Goal: Information Seeking & Learning: Learn about a topic

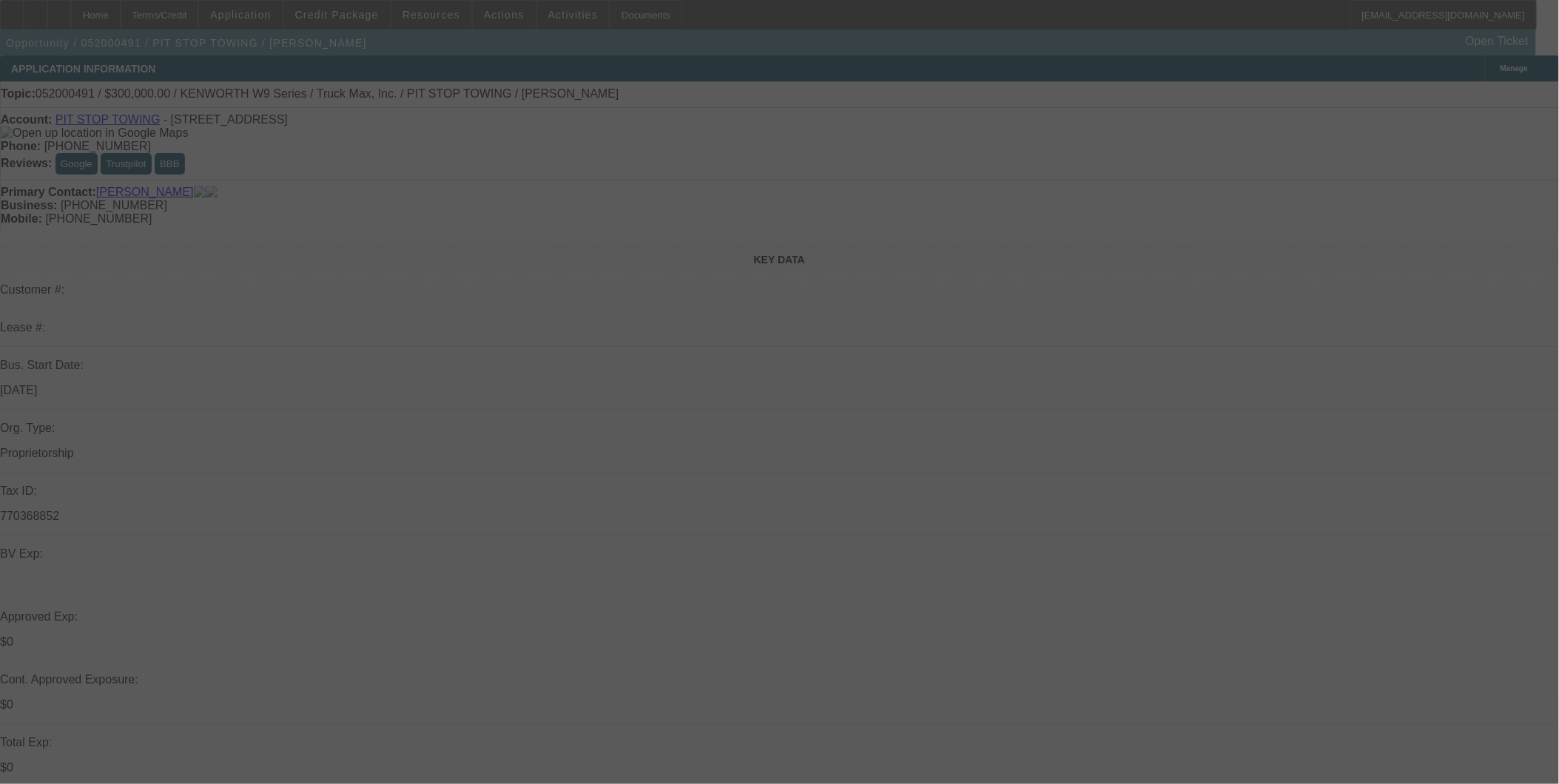
select select "0"
select select "2"
select select "0.1"
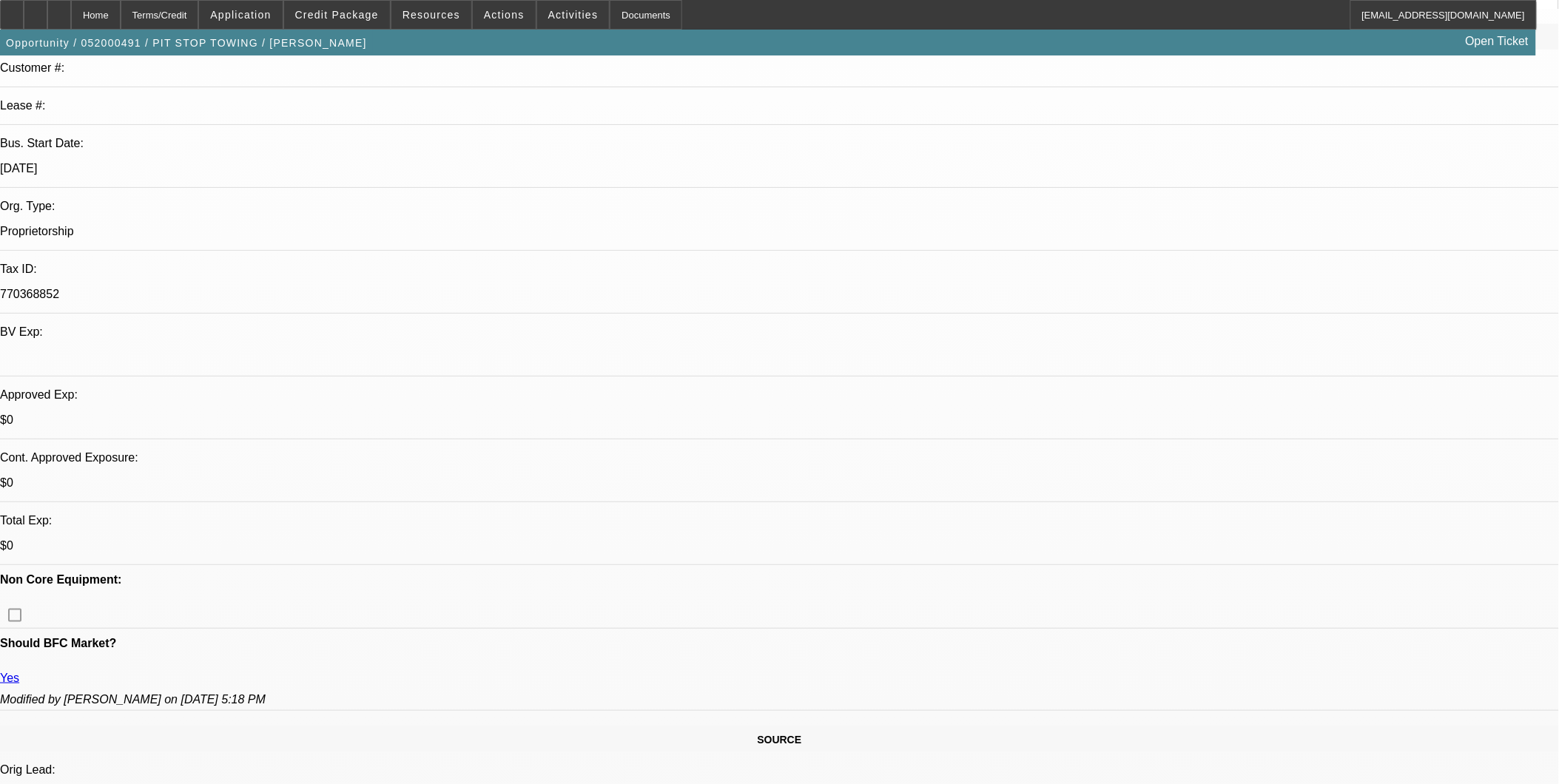
select select "1"
select select "2"
select select "4"
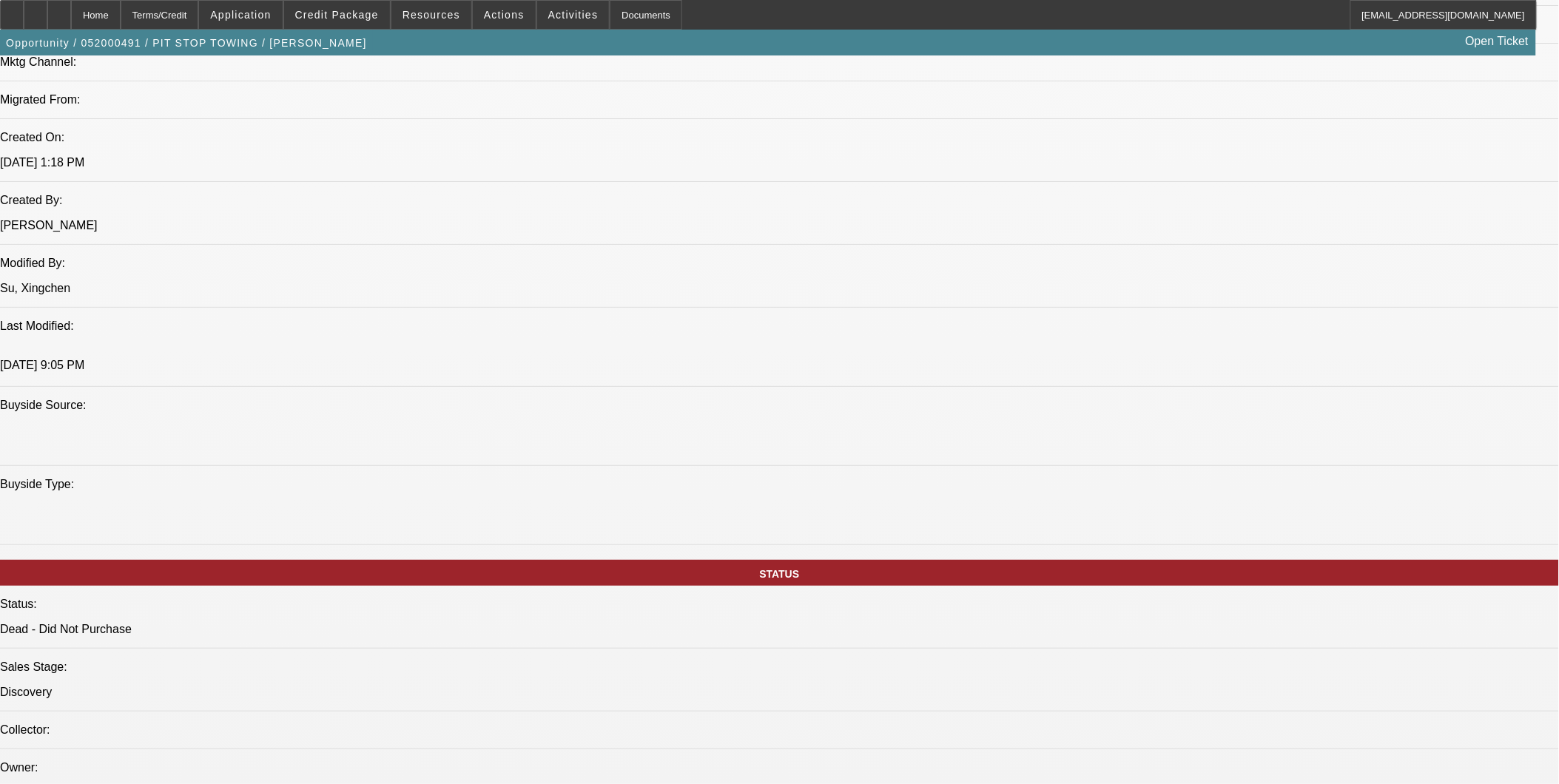
scroll to position [1479, 0]
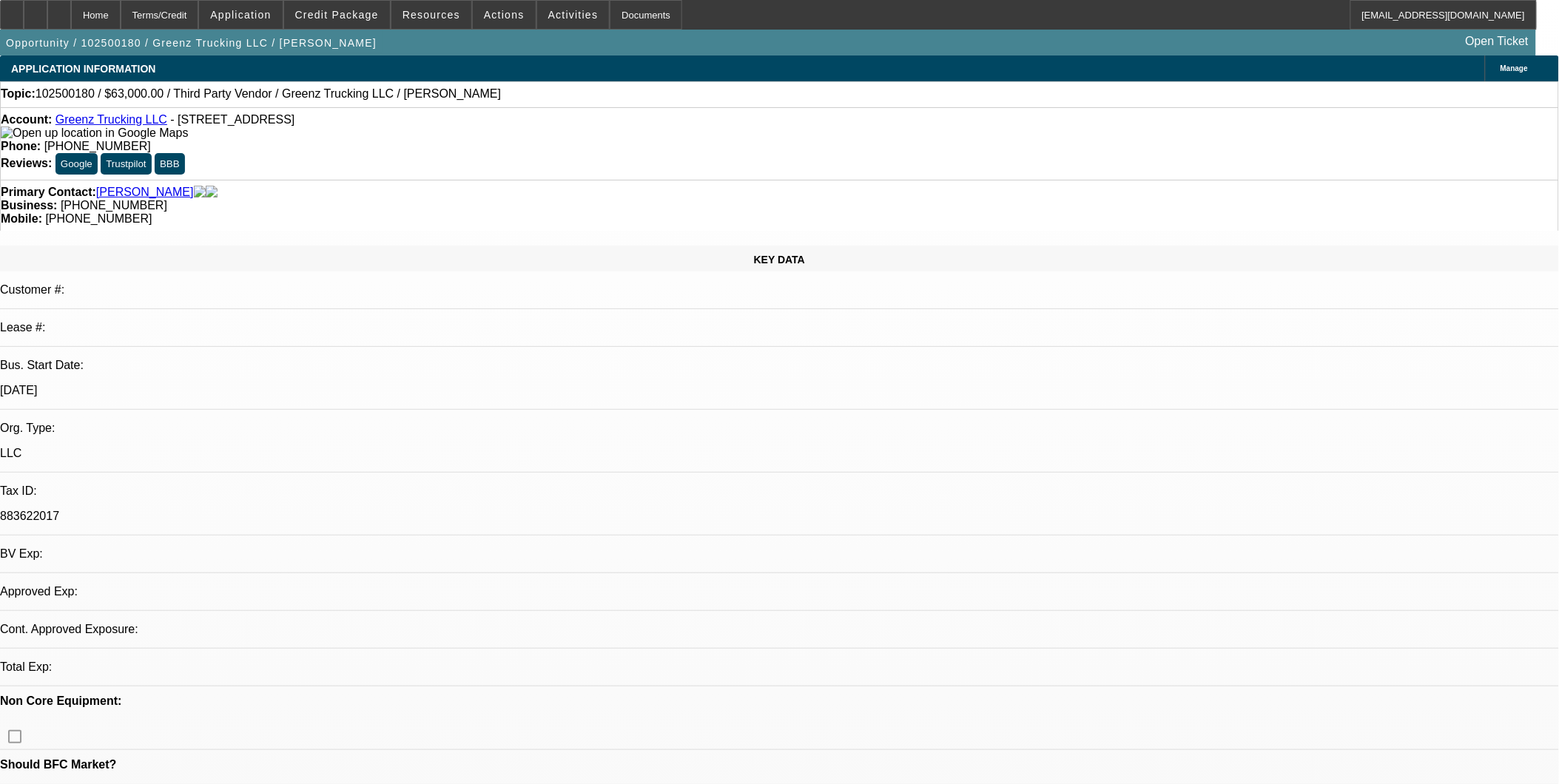
select select "0"
select select "2"
select select "0.1"
select select "1"
select select "2"
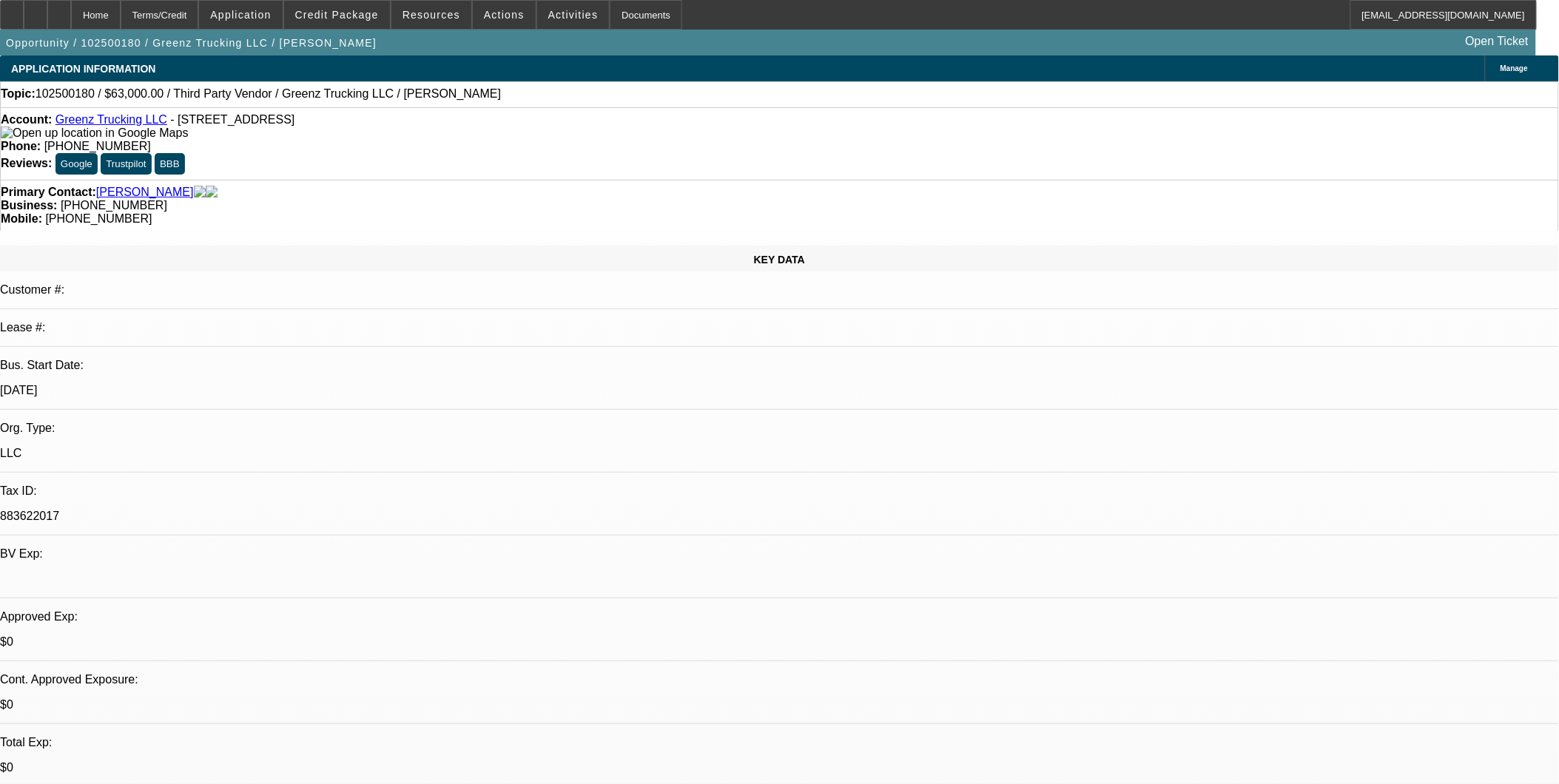
select select "4"
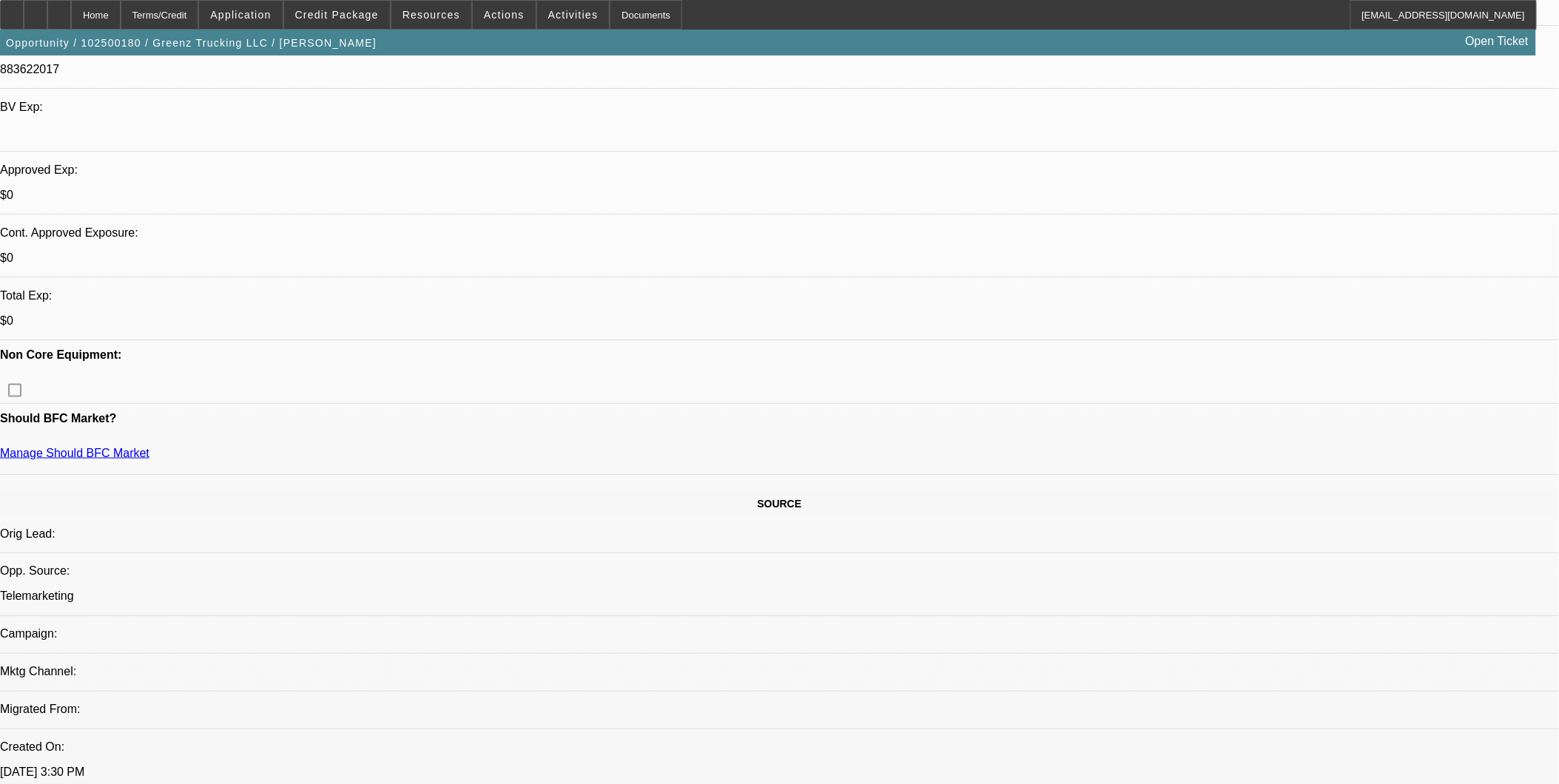
scroll to position [492, 0]
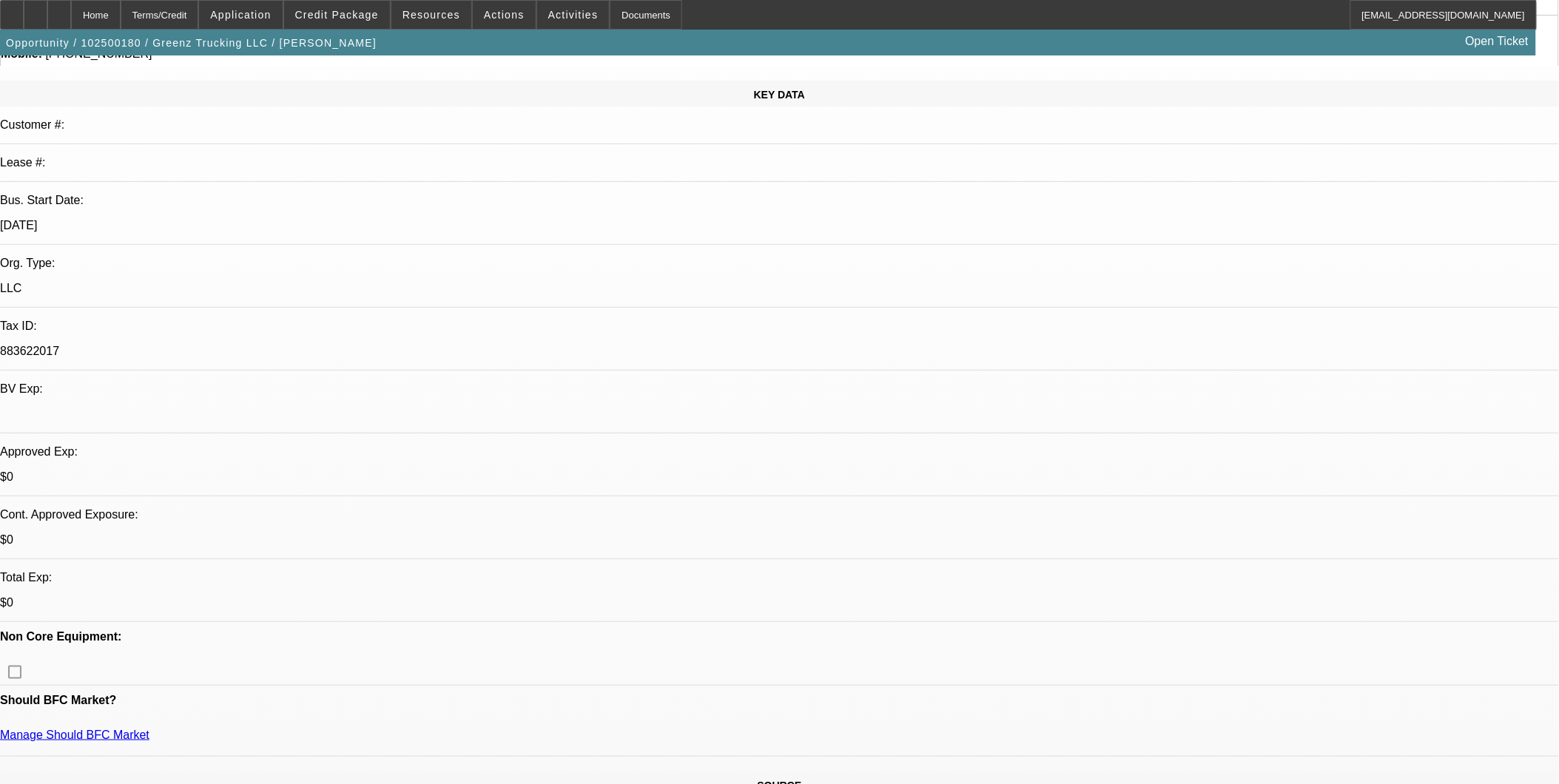
scroll to position [164, 0]
click at [380, 23] on span at bounding box center [337, 15] width 106 height 35
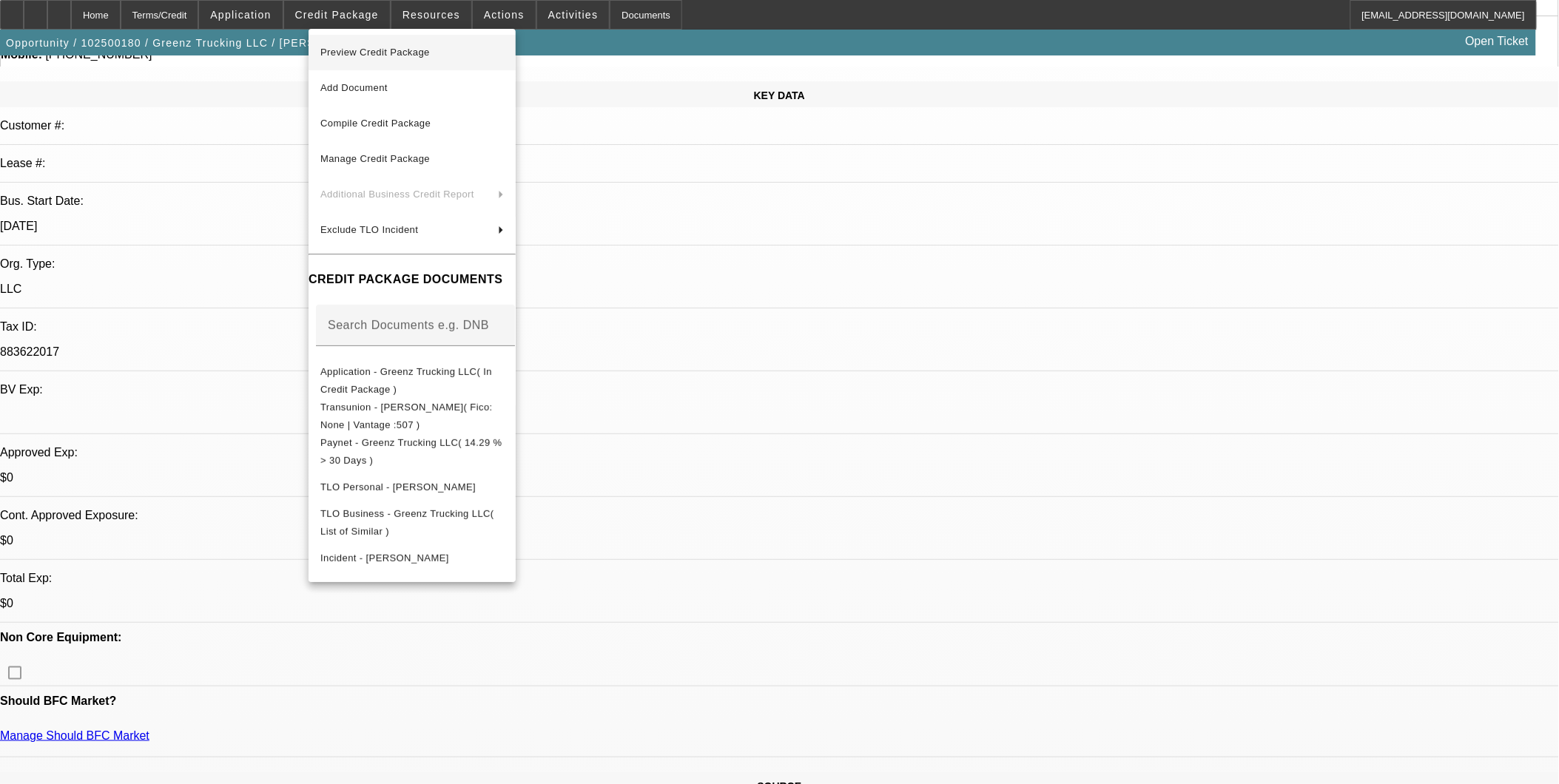
click at [409, 57] on span "Preview Credit Package" at bounding box center [412, 52] width 184 height 18
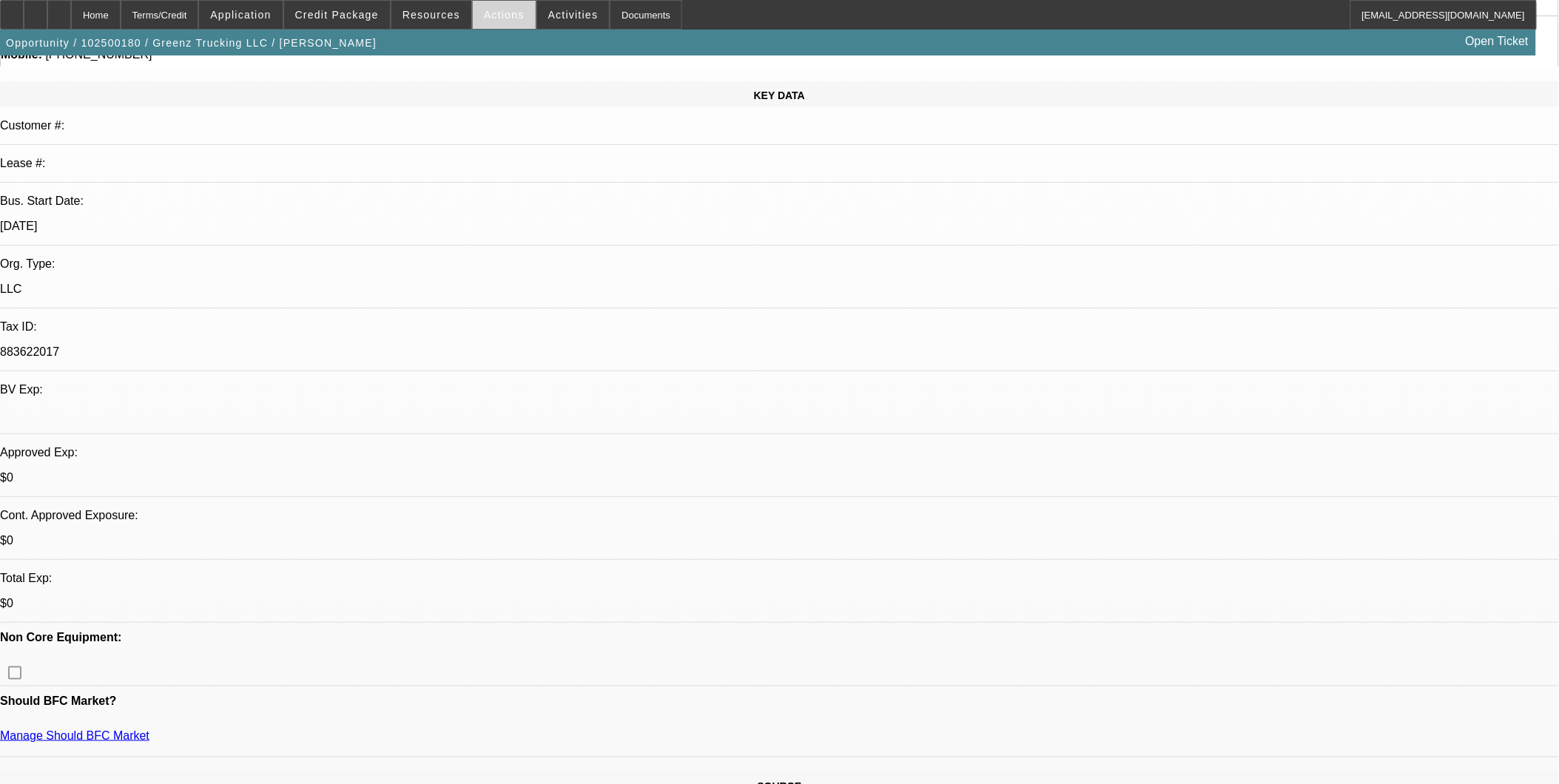
click at [499, 12] on span "Actions" at bounding box center [504, 15] width 41 height 11
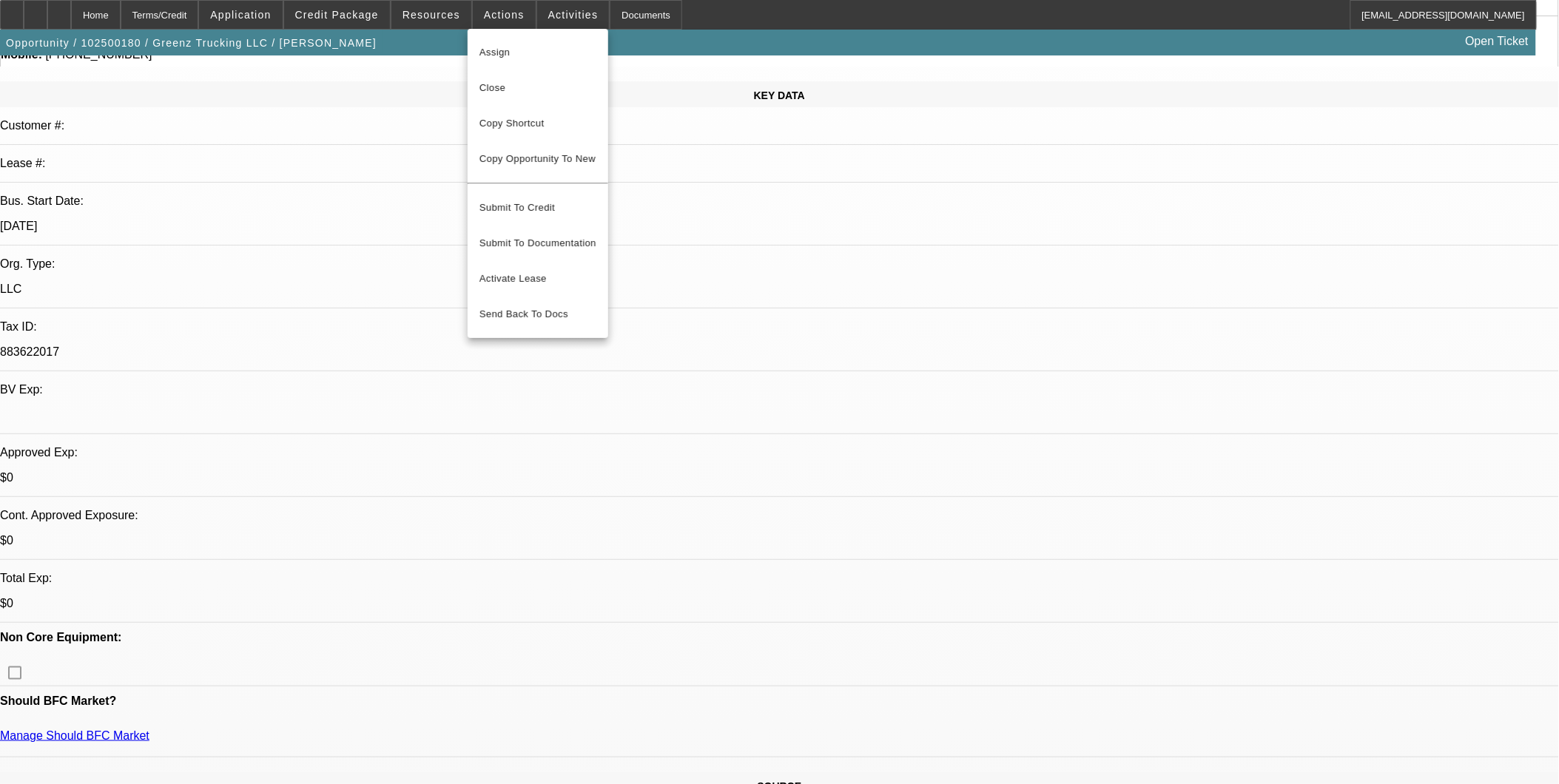
click at [1105, 393] on div at bounding box center [779, 392] width 1559 height 784
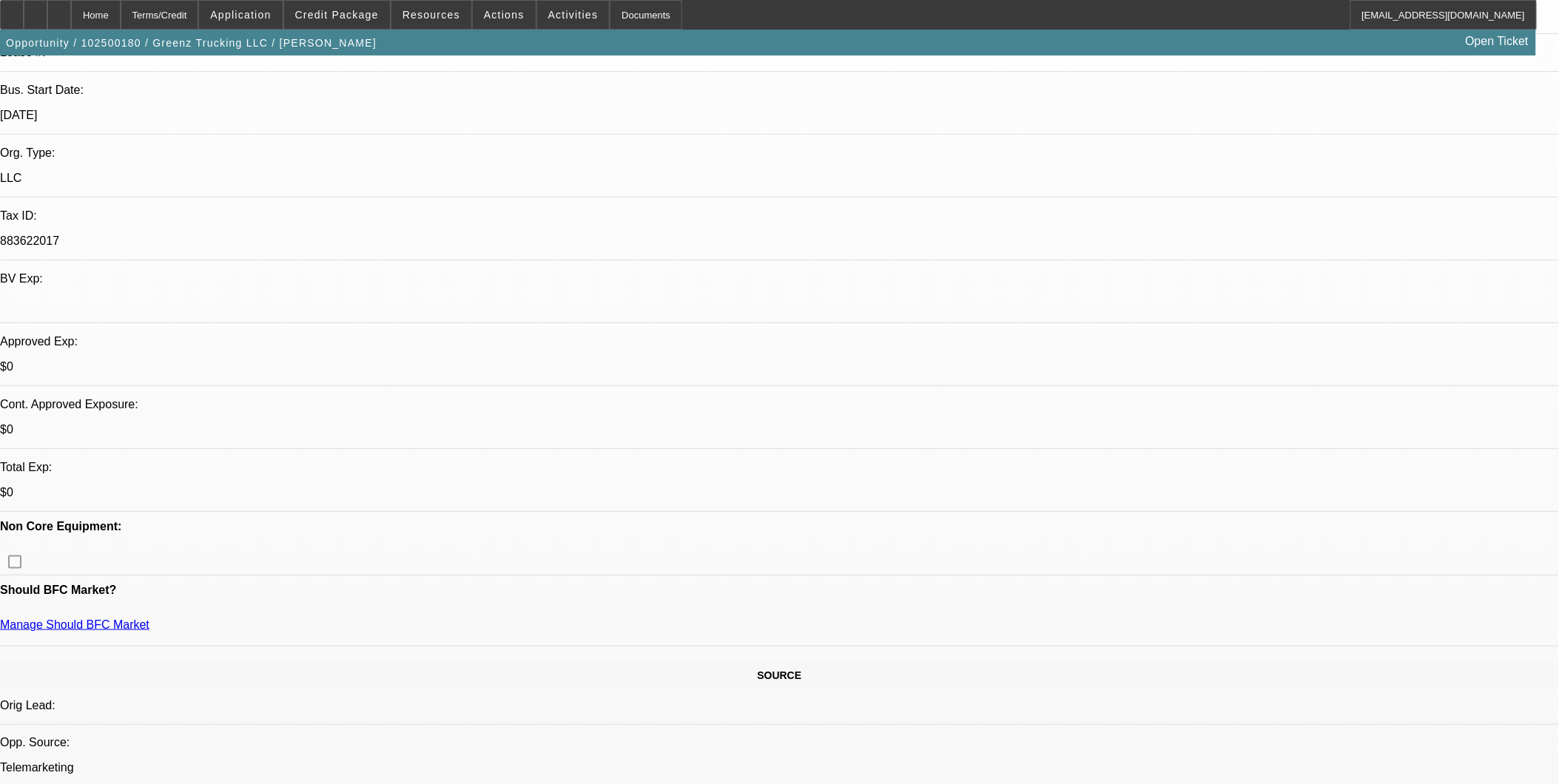
scroll to position [246, 0]
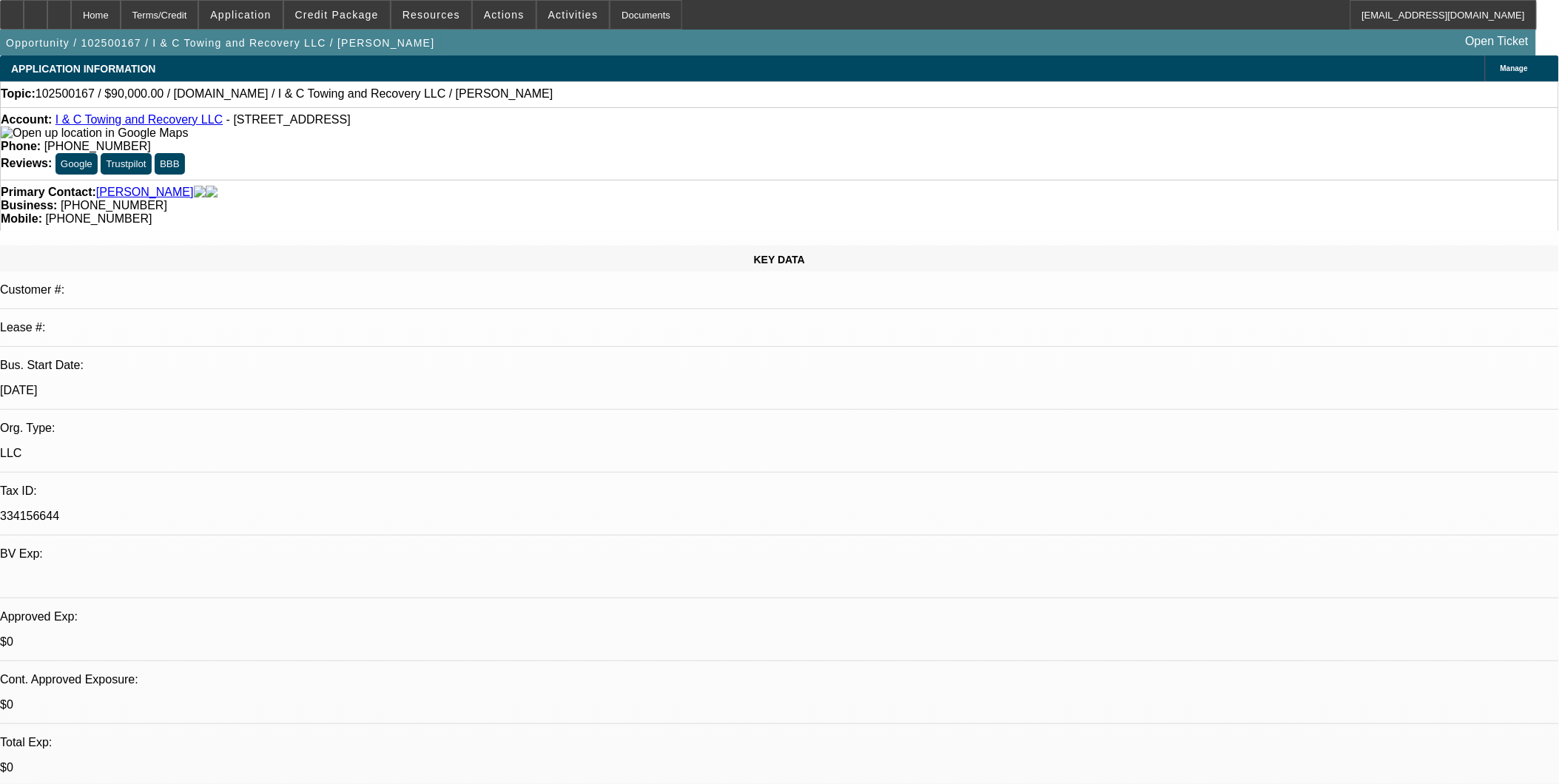
select select "0"
select select "2"
select select "0.1"
select select "1"
select select "2"
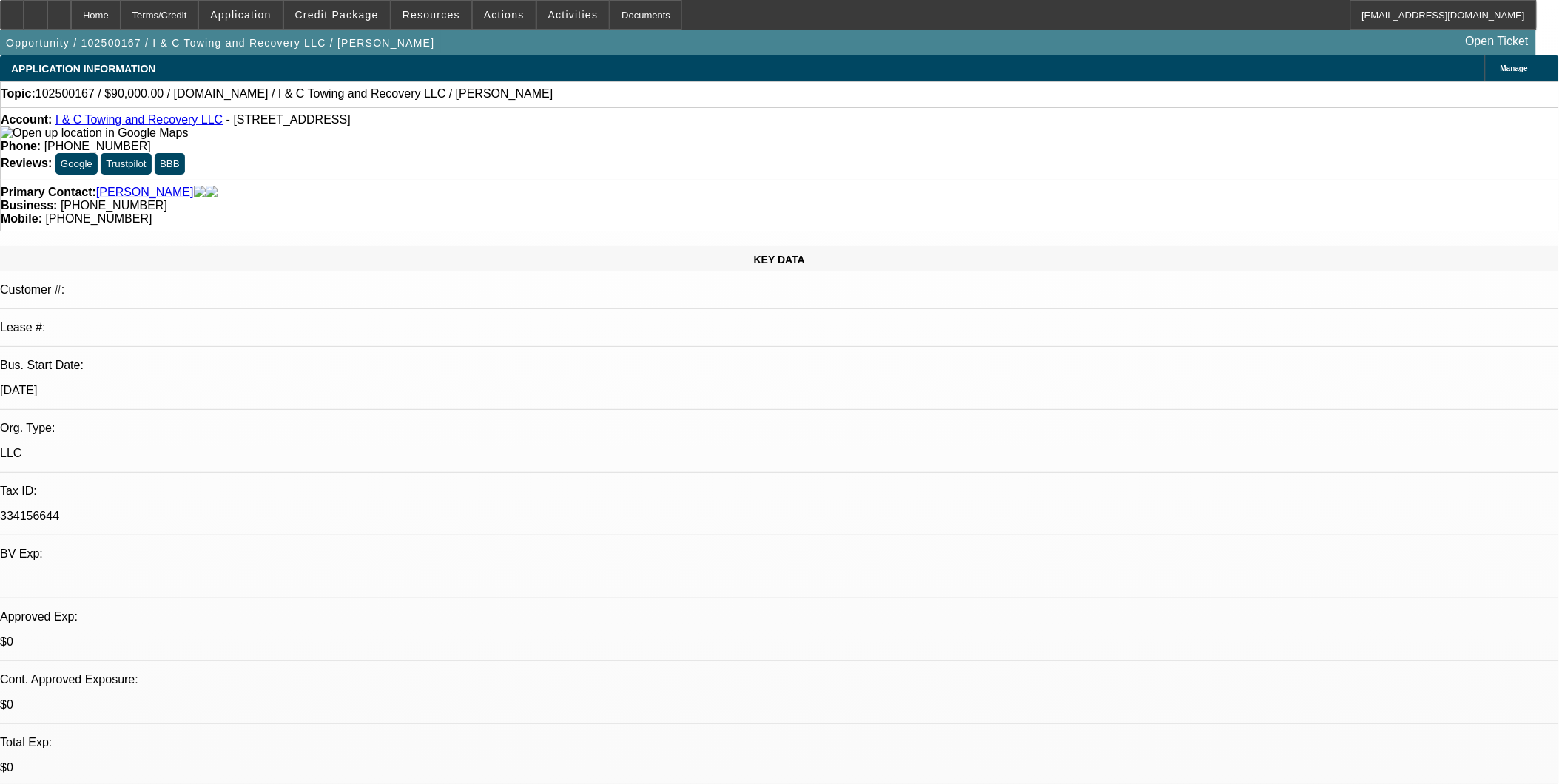
select select "4"
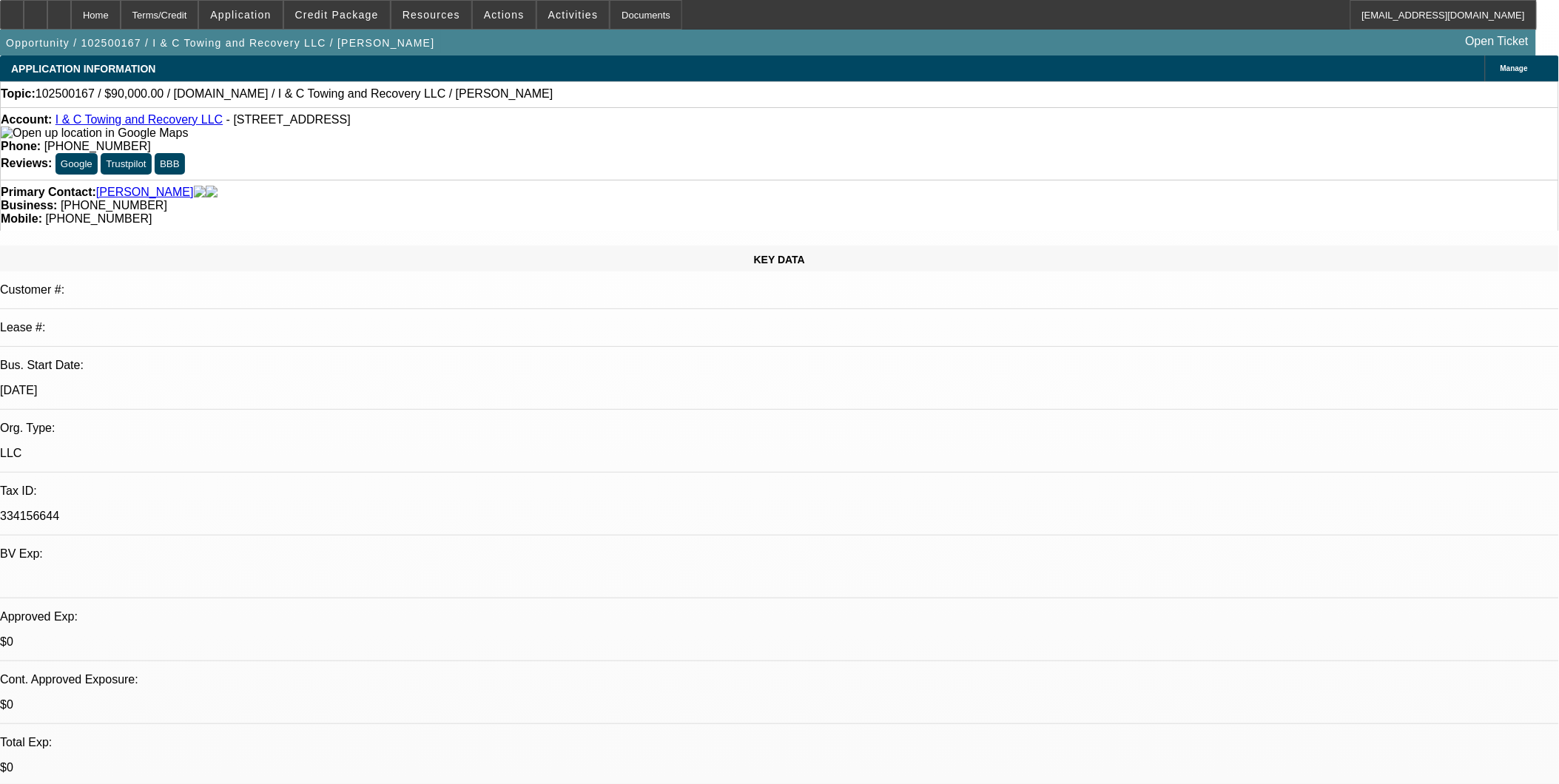
drag, startPoint x: 1239, startPoint y: 259, endPoint x: 1246, endPoint y: 193, distance: 66.4
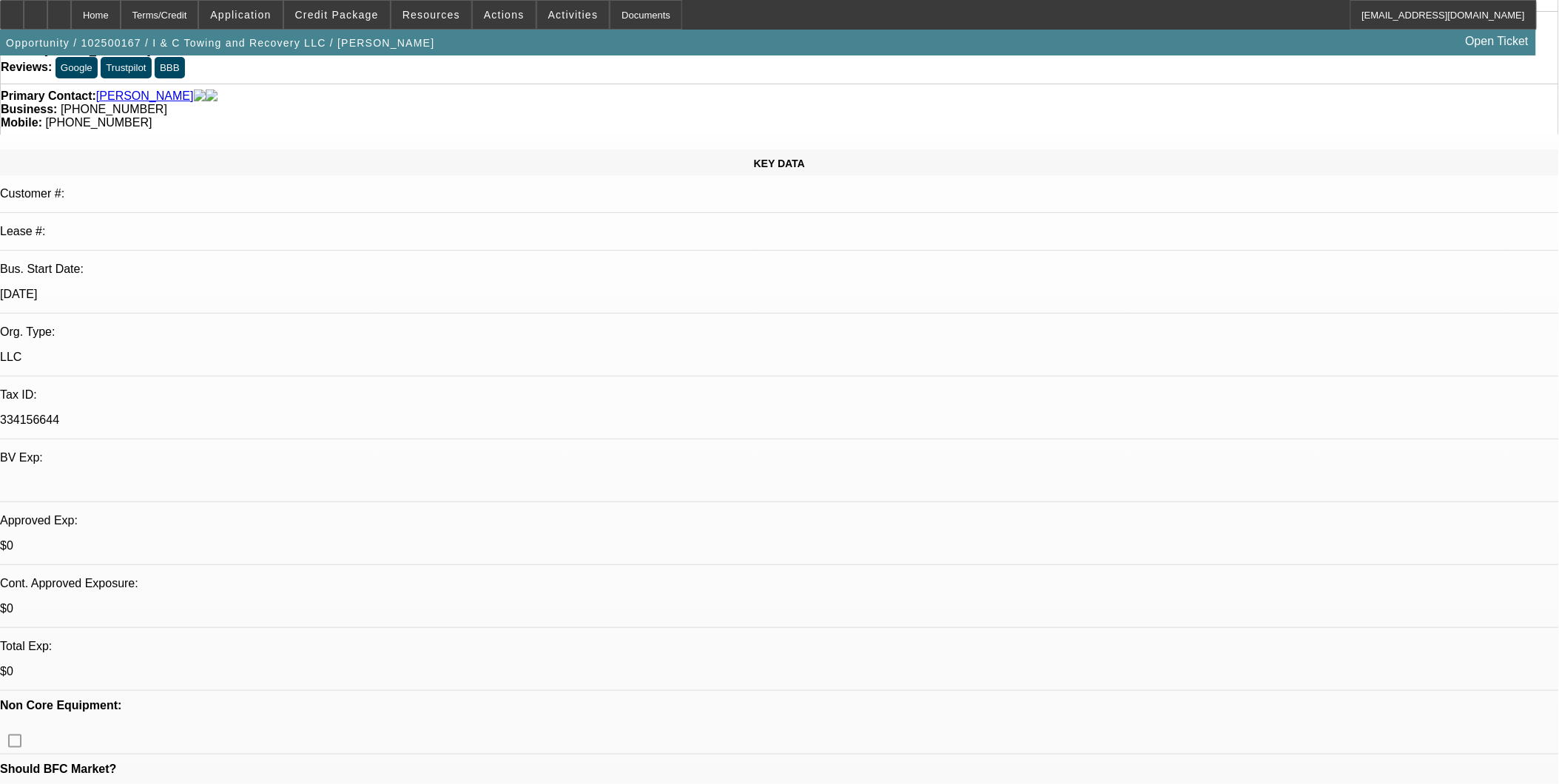
scroll to position [246, 0]
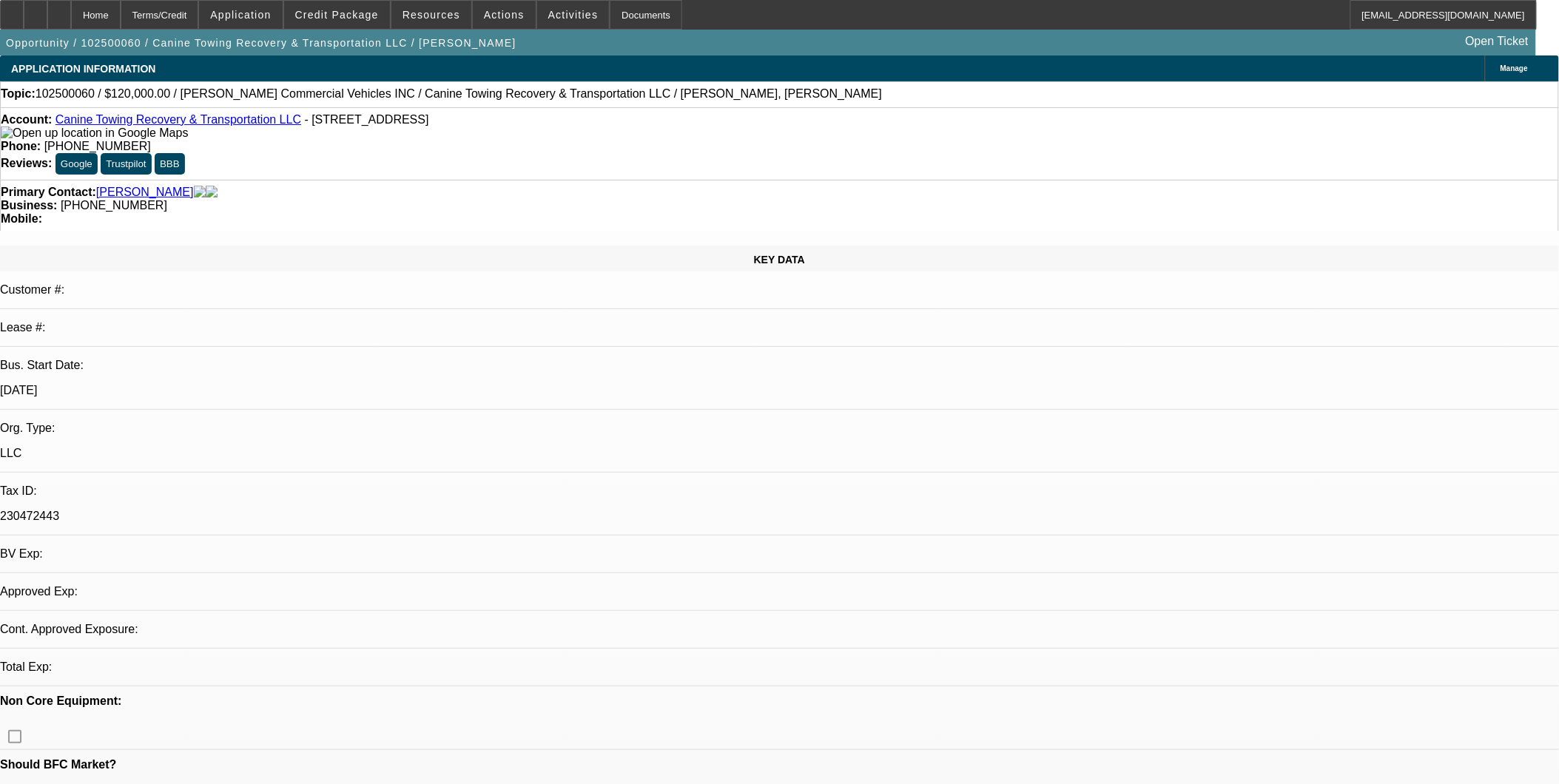
select select "0"
select select "2"
select select "0.1"
select select "1"
select select "2"
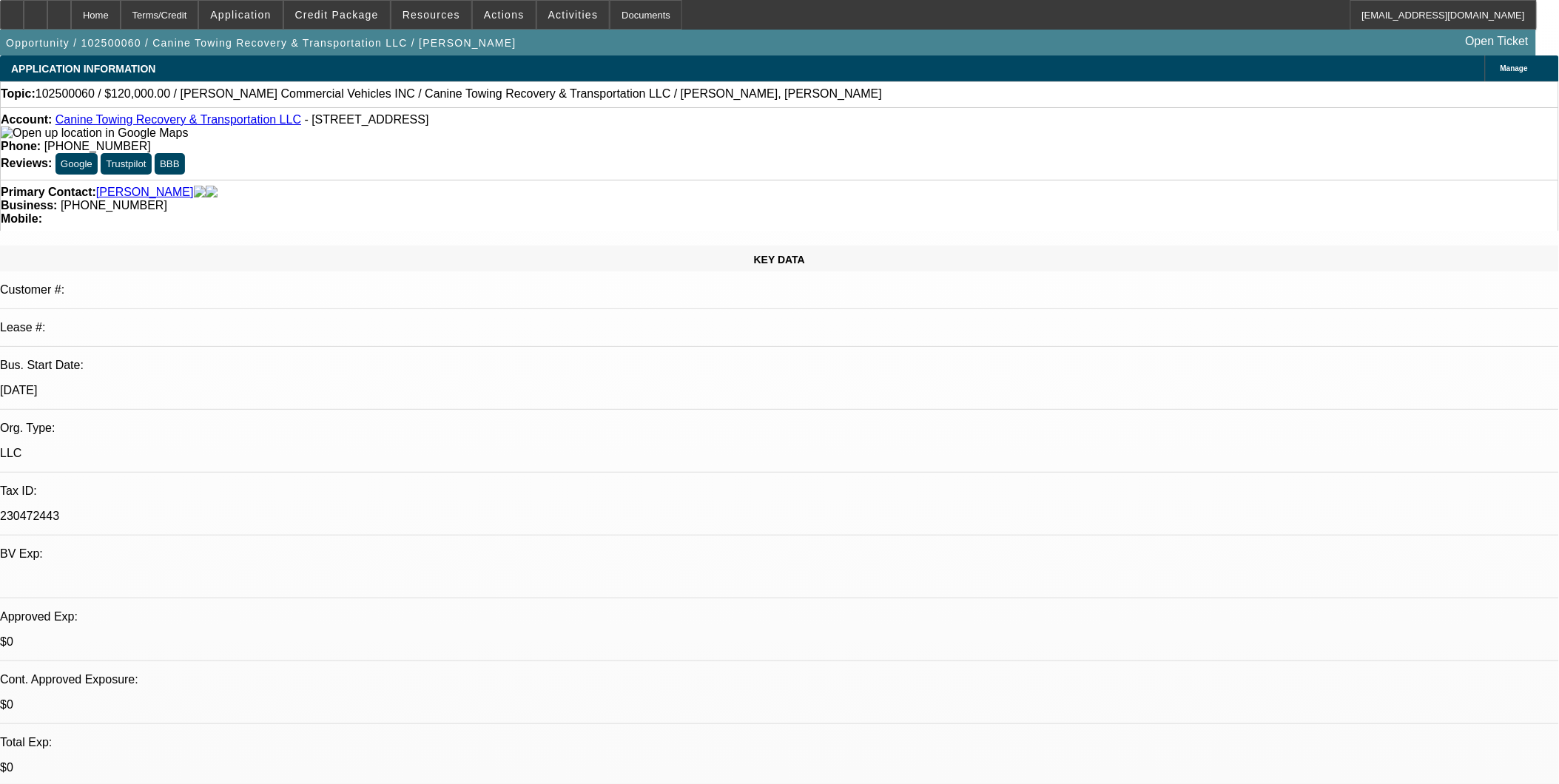
select select "4"
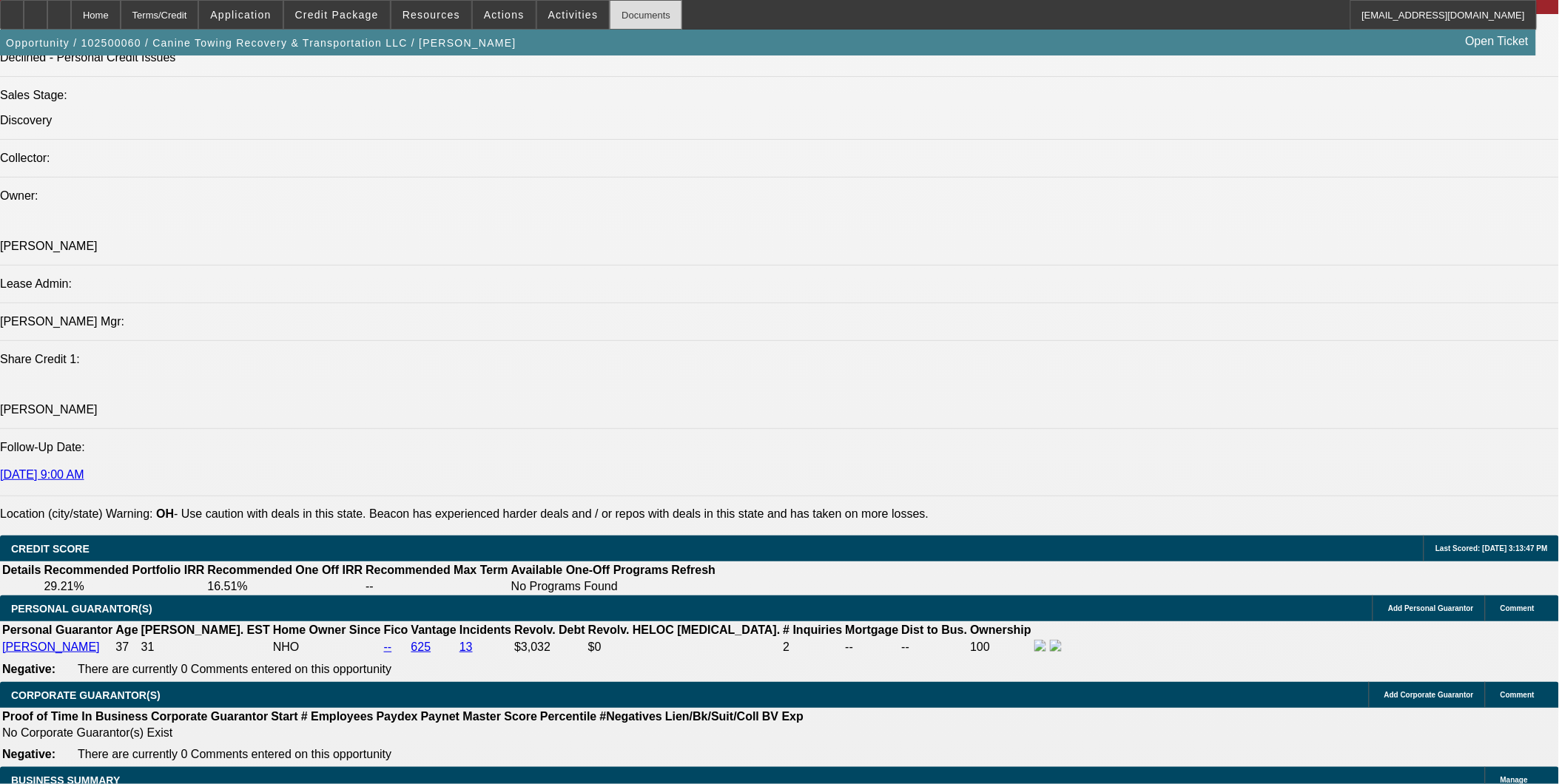
scroll to position [1560, 0]
